Goal: Communication & Community: Answer question/provide support

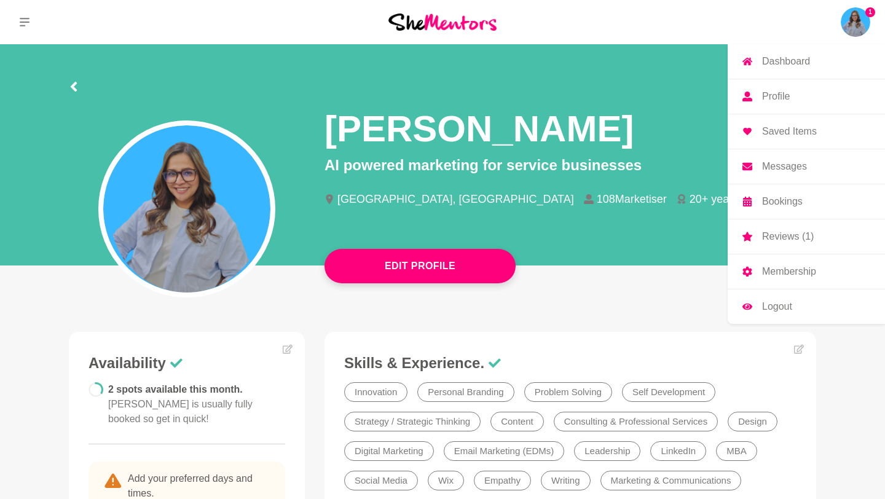
click at [853, 23] on img at bounding box center [854, 21] width 29 height 29
click at [774, 232] on p "Reviews (1)" at bounding box center [788, 237] width 52 height 10
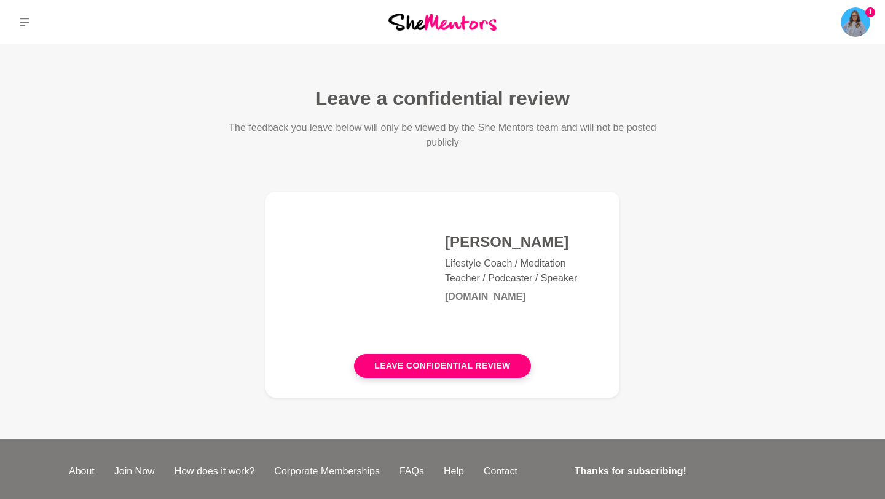
click at [660, 192] on main "Leave a confidential review The feedback you leave below will only be viewed by…" at bounding box center [442, 241] width 885 height 395
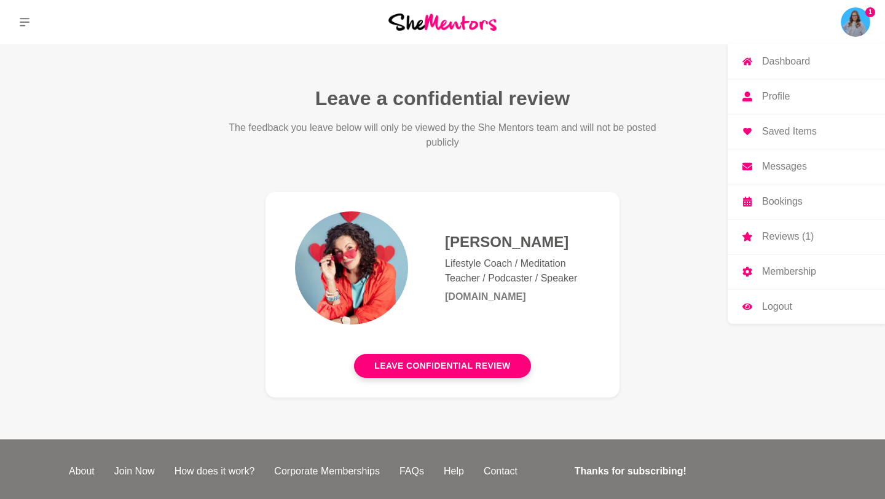
click at [775, 98] on p "Profile" at bounding box center [776, 97] width 28 height 10
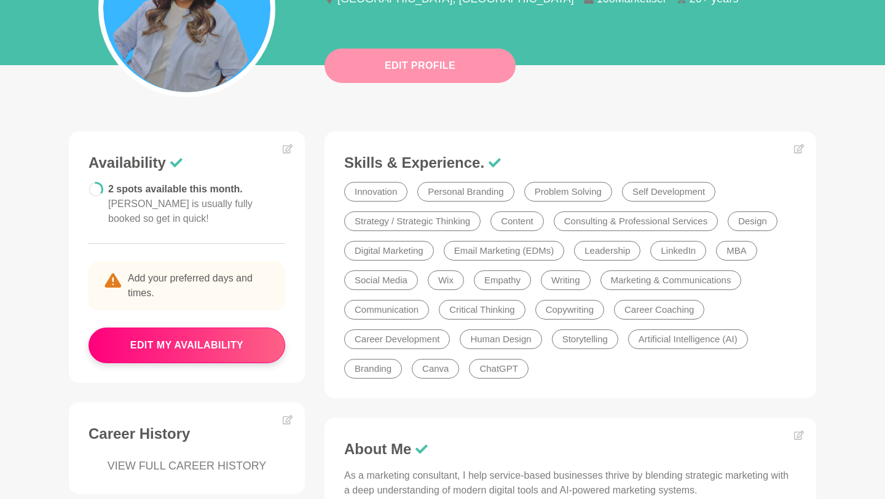
scroll to position [201, 0]
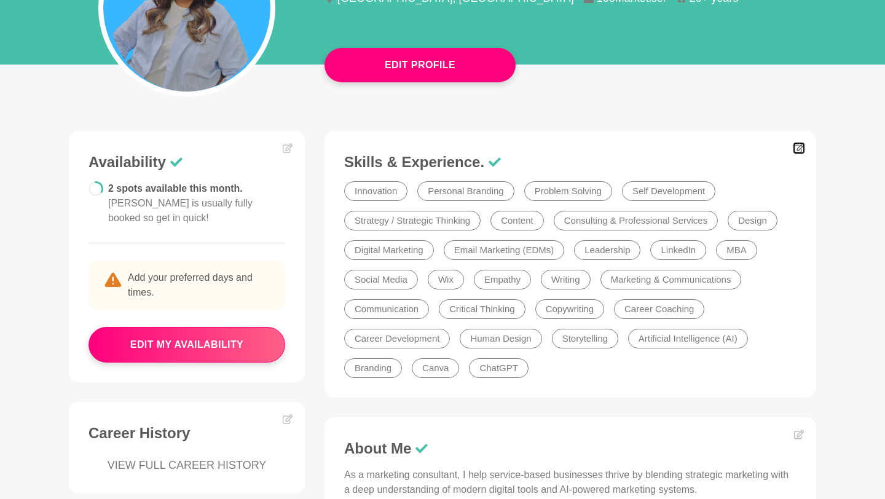
click at [797, 149] on icon at bounding box center [799, 148] width 10 height 9
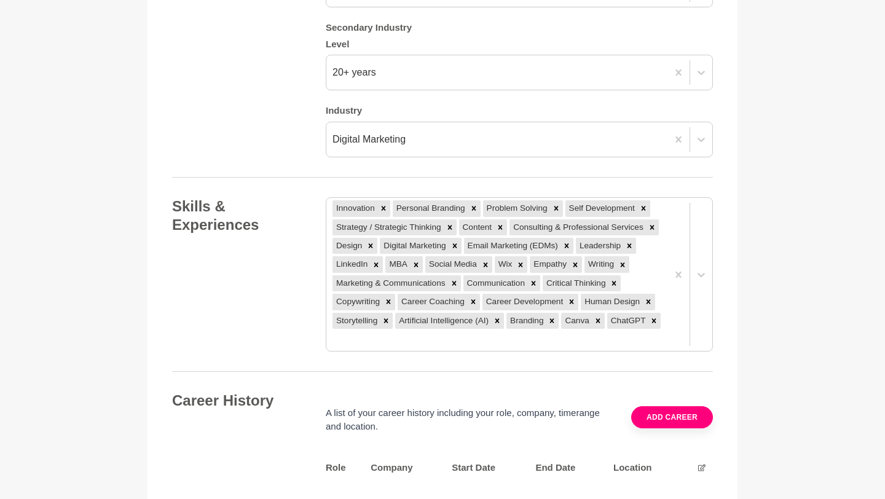
scroll to position [1718, 0]
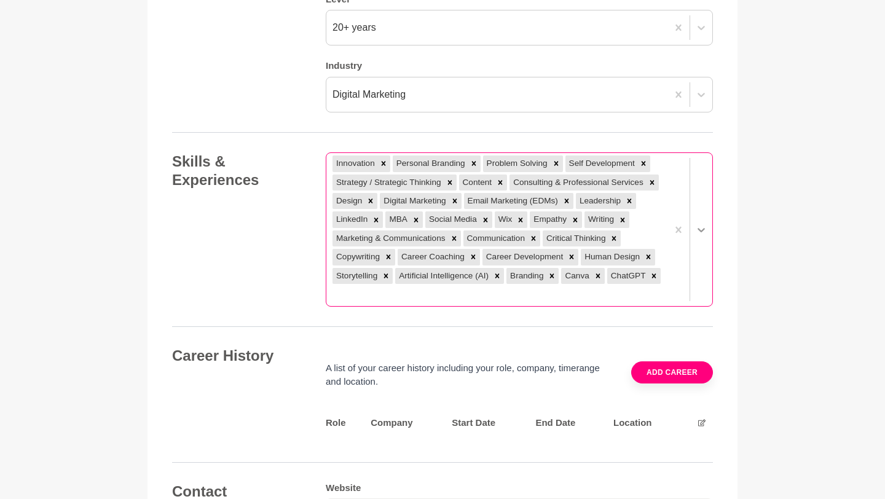
click at [699, 251] on div at bounding box center [689, 229] width 45 height 153
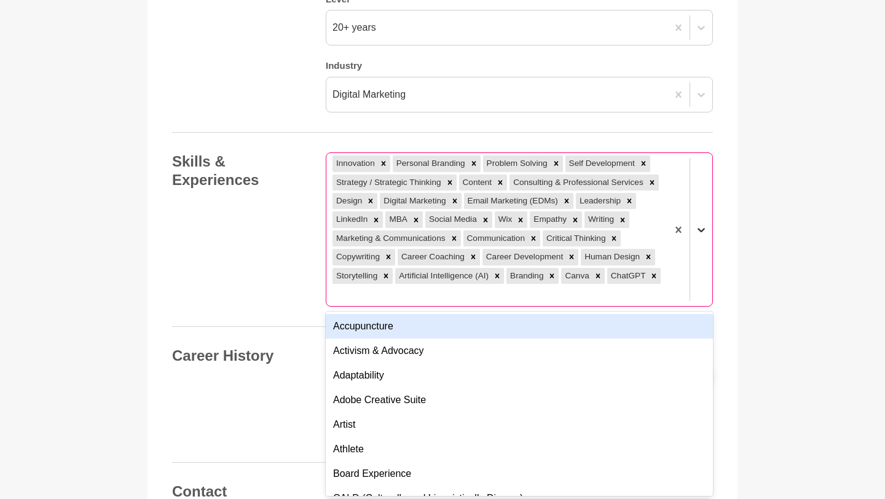
scroll to position [1739, 0]
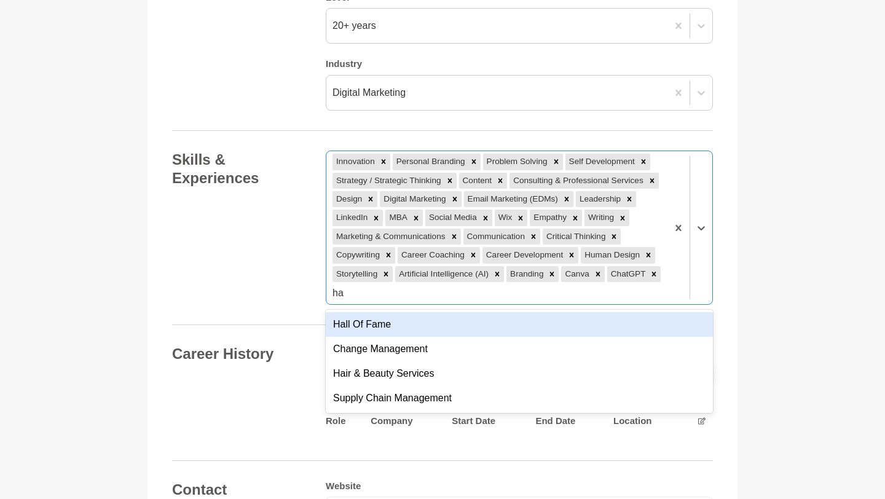
type input "hal"
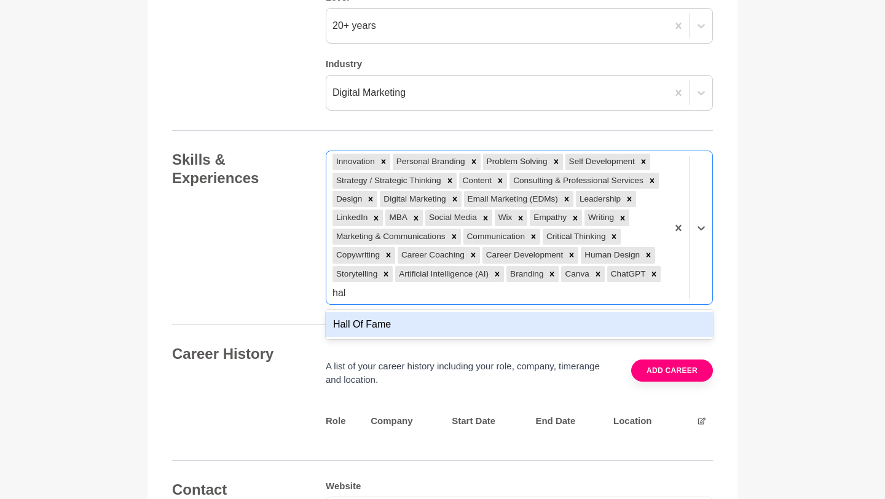
click at [477, 326] on div "Hall Of Fame" at bounding box center [519, 324] width 387 height 25
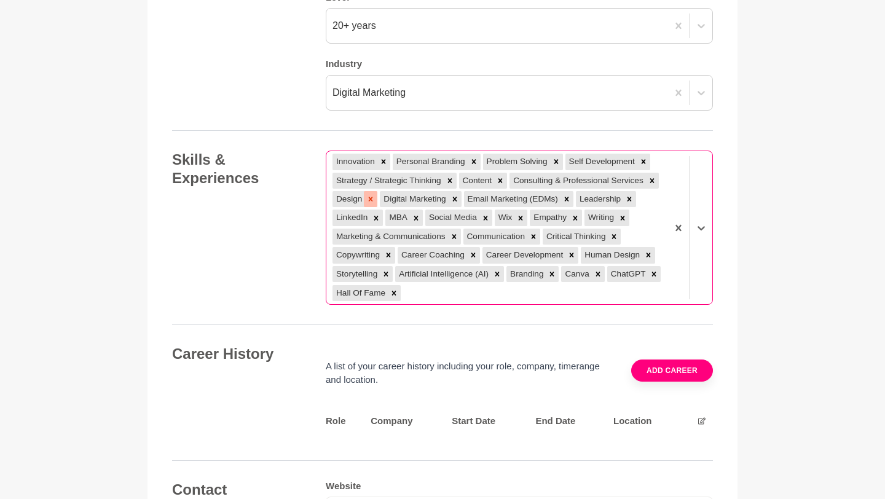
drag, startPoint x: 372, startPoint y: 294, endPoint x: 370, endPoint y: 200, distance: 93.4
click at [370, 200] on div "Innovation Personal Branding Problem Solving Self Development Strategy / Strate…" at bounding box center [496, 227] width 341 height 153
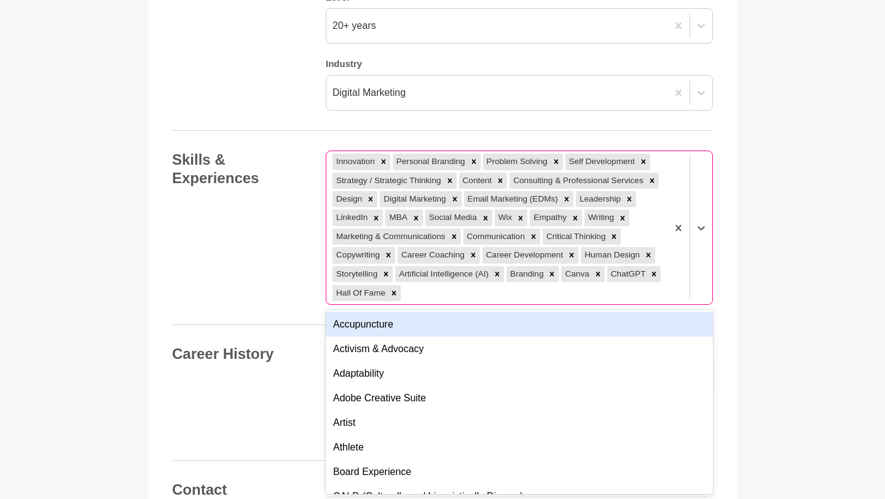
drag, startPoint x: 356, startPoint y: 294, endPoint x: 350, endPoint y: 280, distance: 15.4
click at [350, 280] on div "Innovation Personal Branding Problem Solving Self Development Strategy / Strate…" at bounding box center [496, 227] width 341 height 153
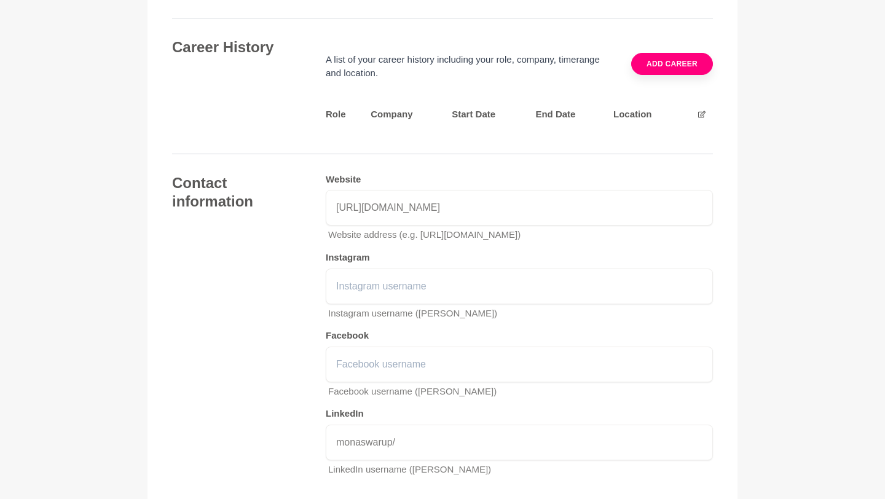
scroll to position [2332, 0]
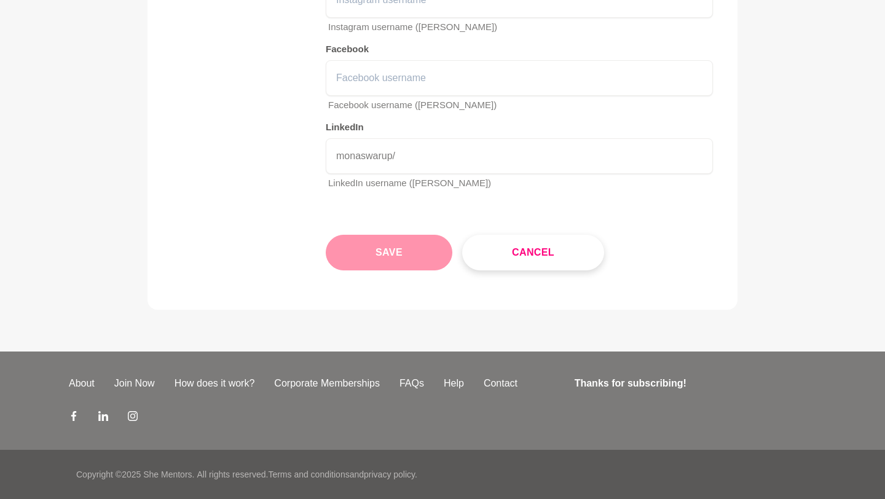
click at [419, 258] on button "Save" at bounding box center [389, 253] width 127 height 36
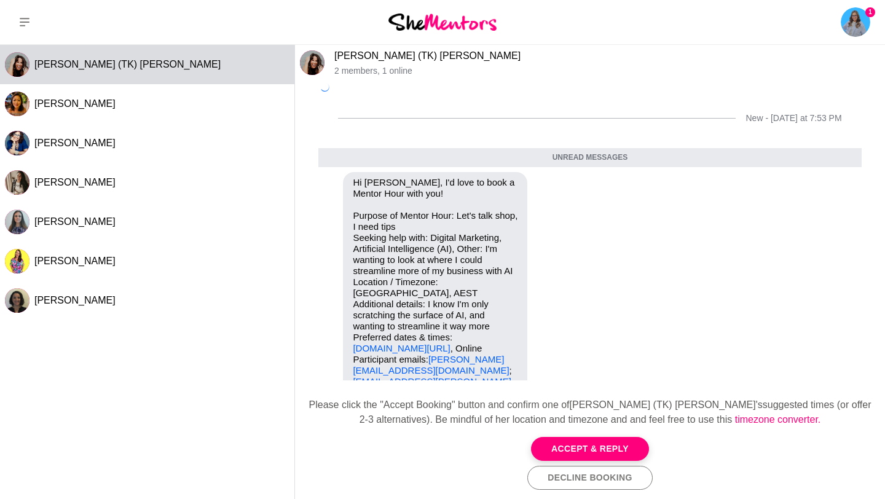
scroll to position [37, 0]
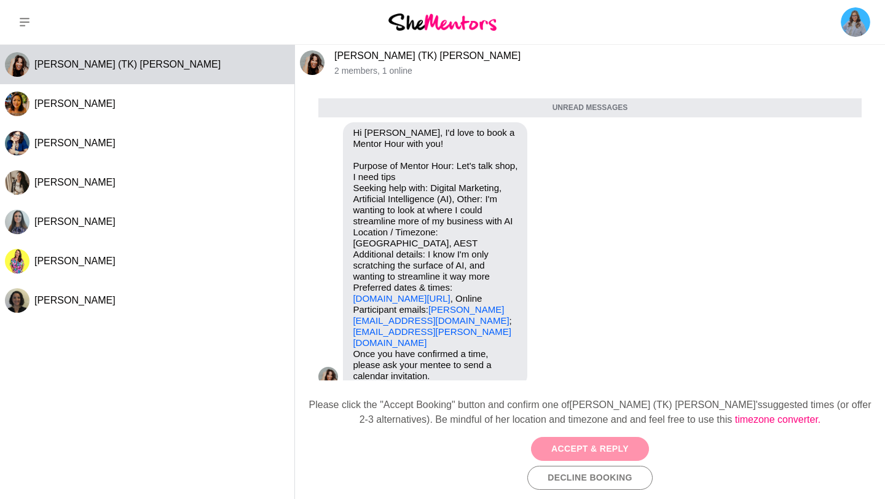
click at [598, 444] on button "Accept & Reply" at bounding box center [590, 449] width 118 height 24
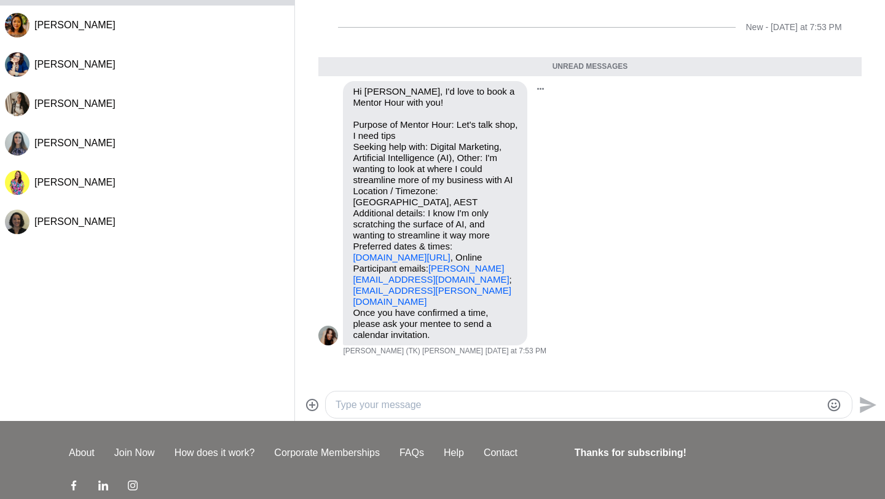
scroll to position [148, 0]
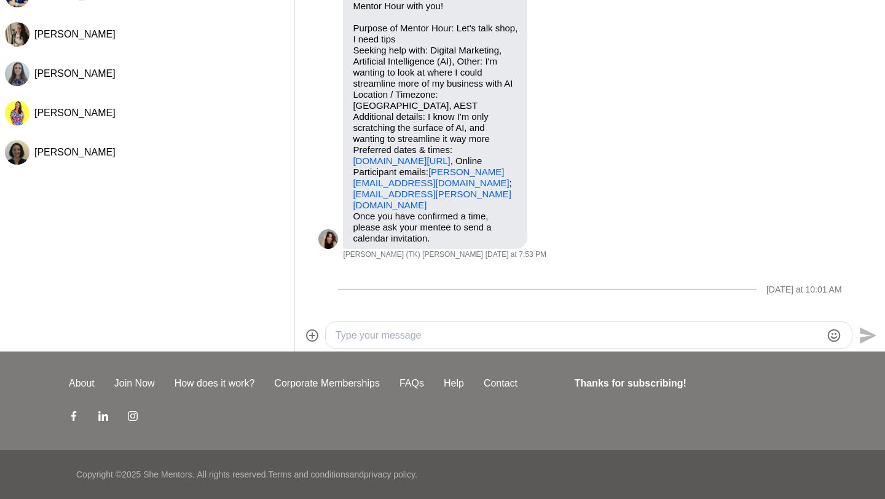
click at [559, 328] on textarea "Type your message" at bounding box center [577, 335] width 485 height 15
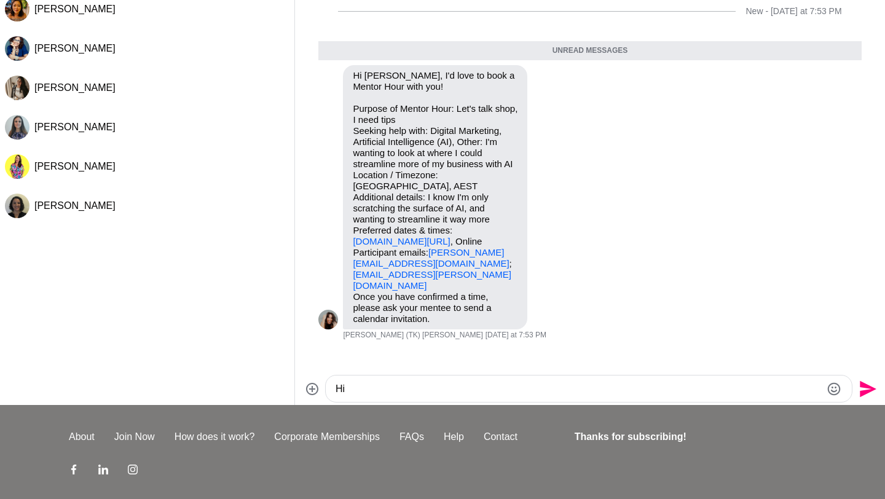
scroll to position [0, 0]
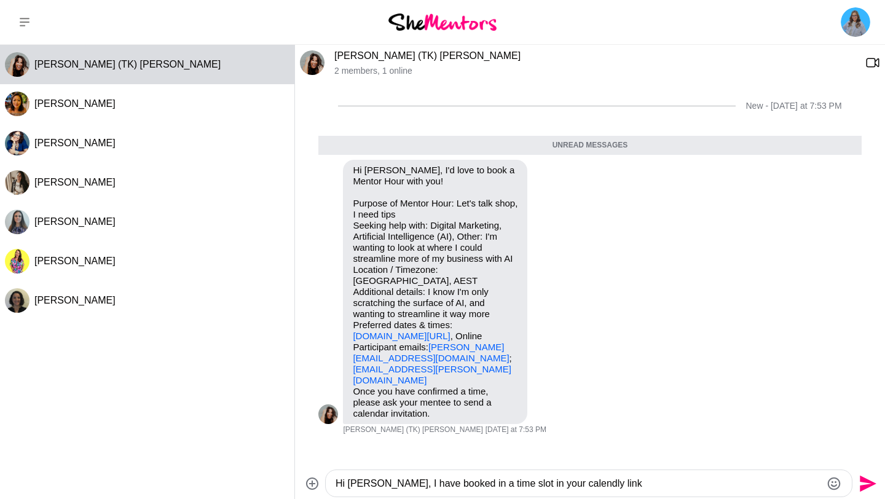
click at [592, 490] on textarea "Hi [PERSON_NAME], I have booked in a time slot in your calendly link" at bounding box center [577, 483] width 485 height 15
click at [622, 480] on textarea "Hi [PERSON_NAME], I have booked in a time slot in your calendly link" at bounding box center [577, 483] width 485 height 15
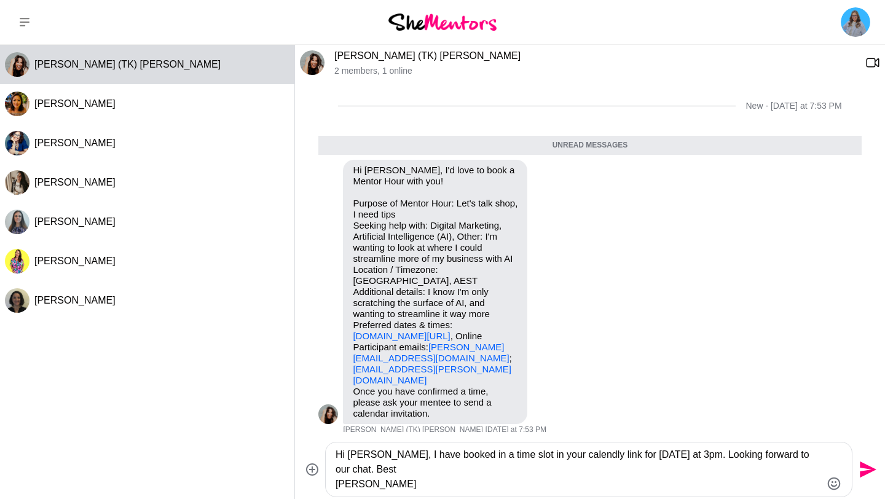
click at [586, 453] on textarea "Hi [PERSON_NAME], I have booked in a time slot in your calendly link for [DATE]…" at bounding box center [577, 469] width 485 height 44
click at [565, 451] on textarea "Hi [PERSON_NAME], I have booked in a time slot in your calendly link for [DATE]…" at bounding box center [577, 469] width 485 height 44
type textarea "Hi [PERSON_NAME], I have booked in a time slot in your calendly link for [DATE]…"
click at [861, 466] on icon "Send" at bounding box center [867, 469] width 17 height 17
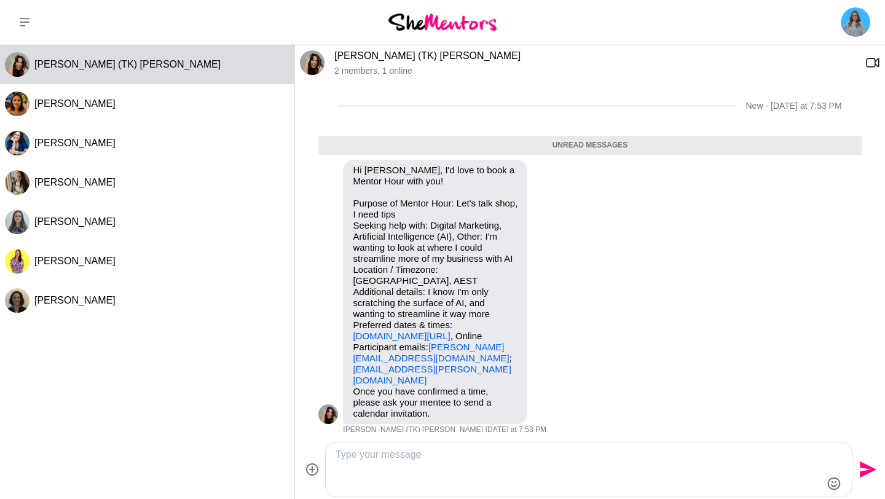
scroll to position [85, 0]
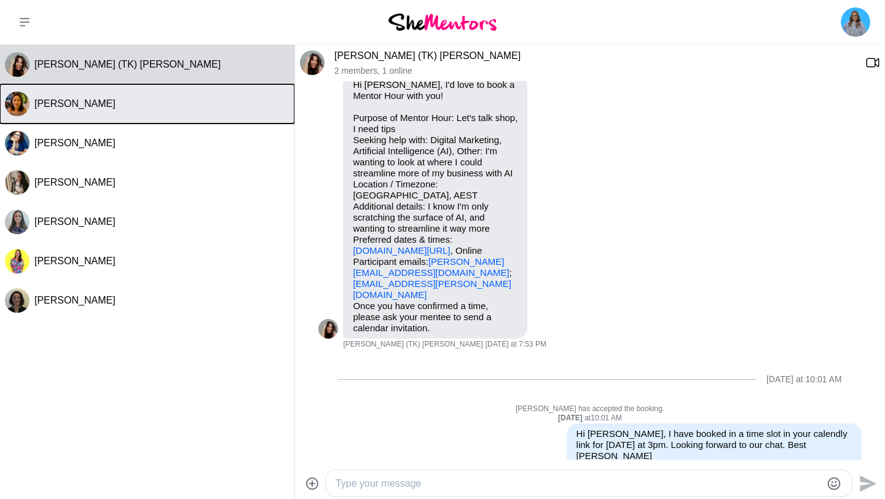
click at [202, 113] on button "[PERSON_NAME]" at bounding box center [147, 103] width 294 height 39
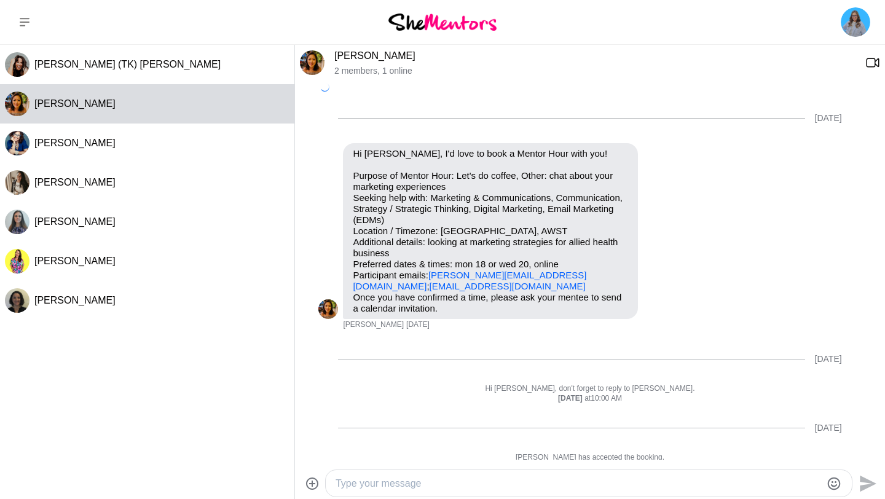
scroll to position [620, 0]
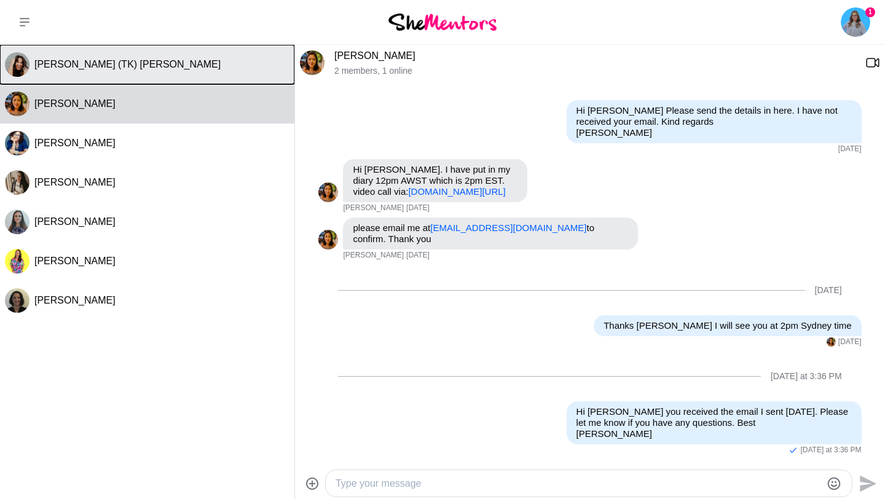
click at [178, 72] on button "[PERSON_NAME] (TK) [PERSON_NAME]" at bounding box center [147, 64] width 294 height 39
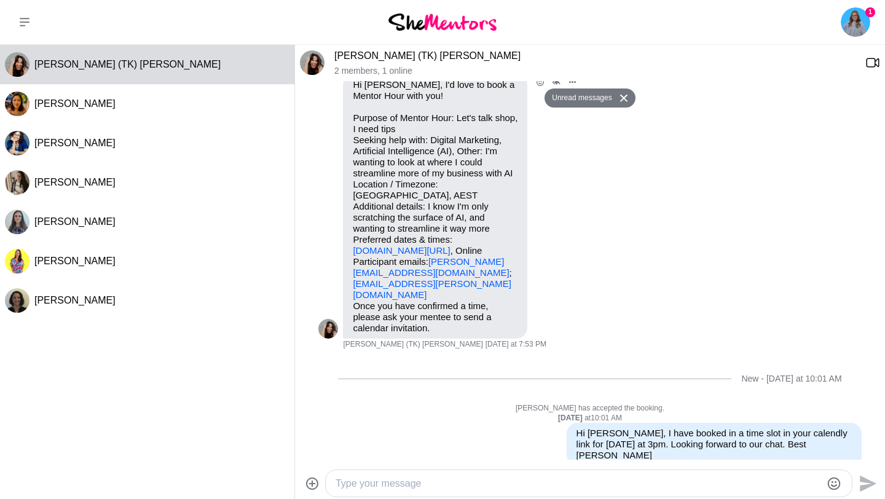
scroll to position [0, 0]
